Goal: Check status: Check status

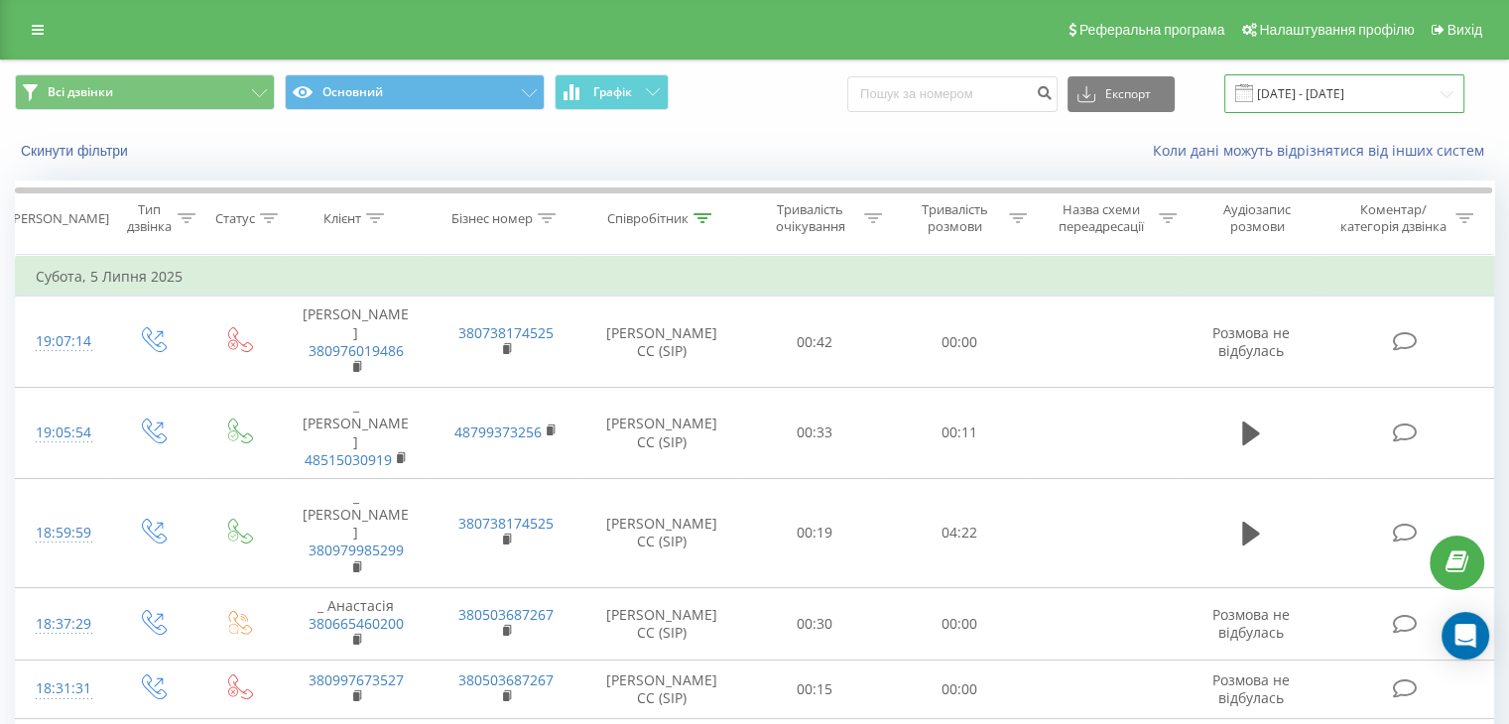
click at [1297, 100] on input "[DATE] - [DATE]" at bounding box center [1344, 93] width 240 height 39
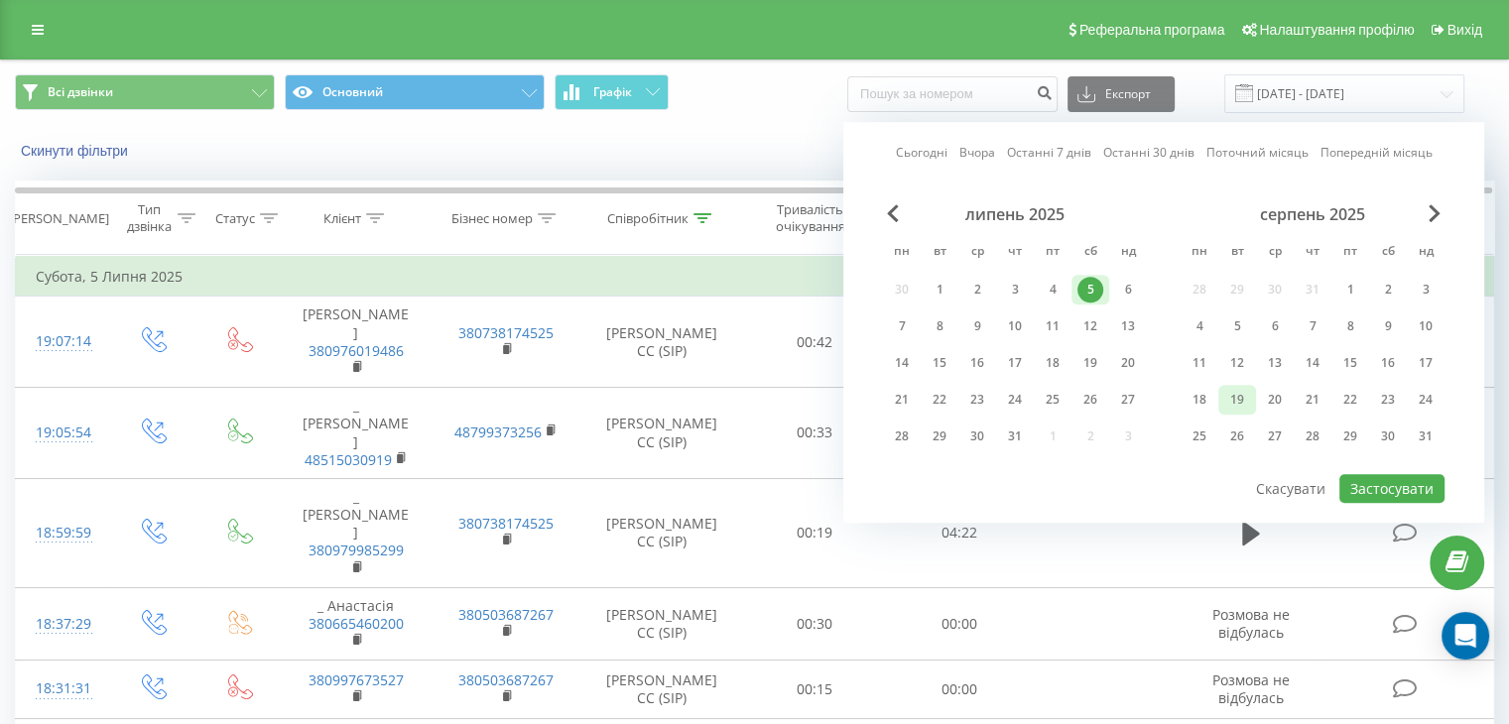
click at [1252, 393] on div "19" at bounding box center [1237, 400] width 38 height 30
click at [1365, 474] on button "Застосувати" at bounding box center [1391, 488] width 105 height 29
type input "[DATE] - [DATE]"
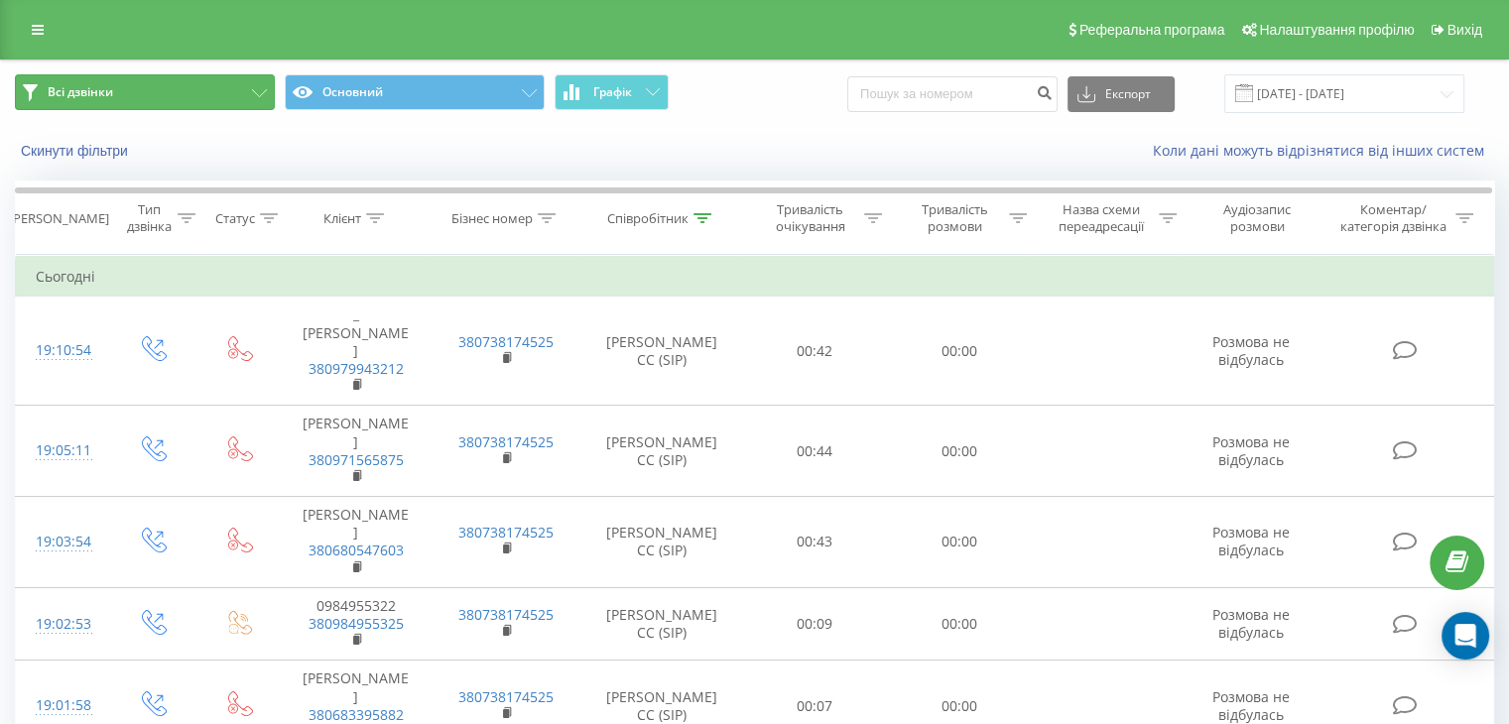
click at [230, 93] on button "Всі дзвінки" at bounding box center [145, 92] width 260 height 36
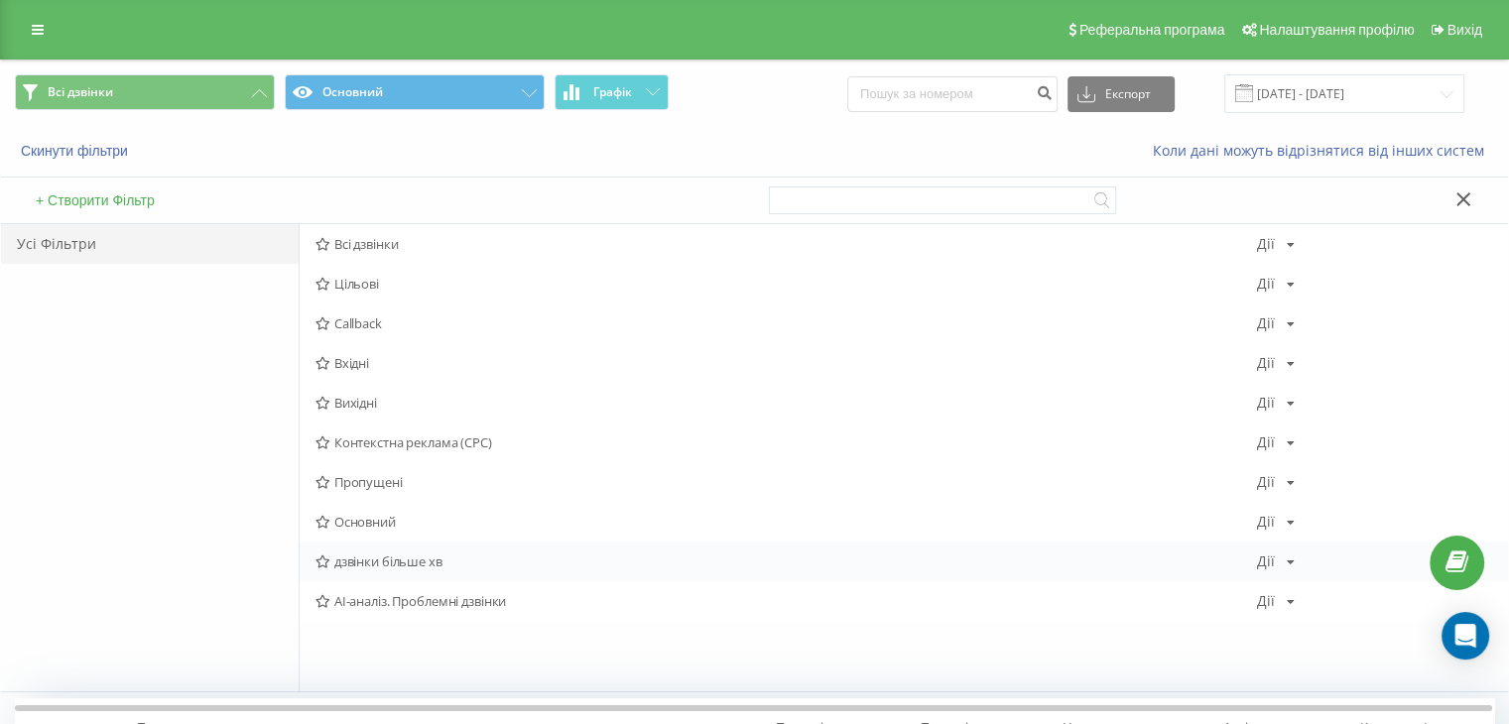
click at [413, 556] on span "дзвінки більше хв" at bounding box center [785, 561] width 941 height 14
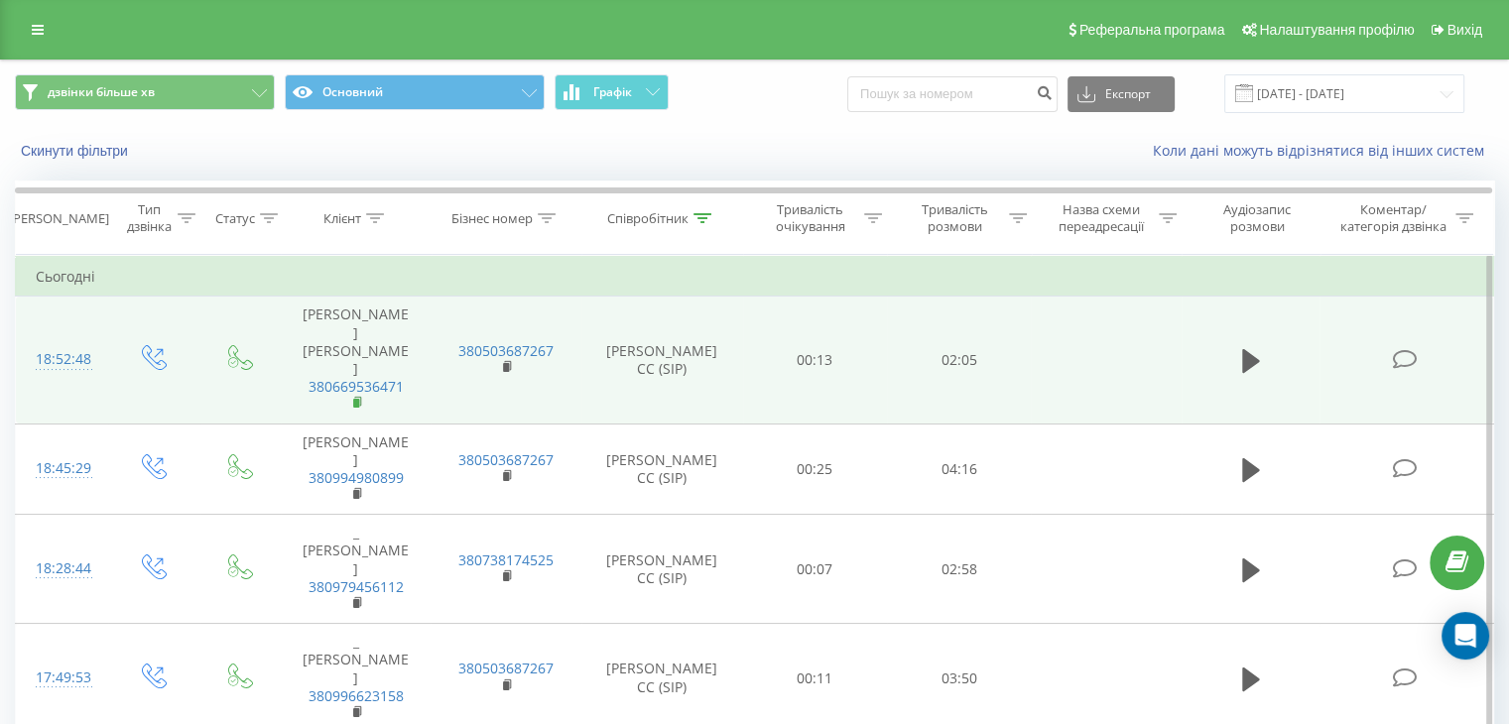
click at [356, 399] on rect at bounding box center [356, 403] width 6 height 9
